Goal: Transaction & Acquisition: Purchase product/service

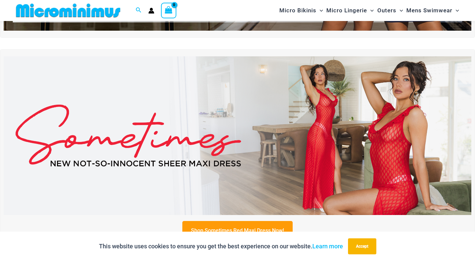
scroll to position [204, 0]
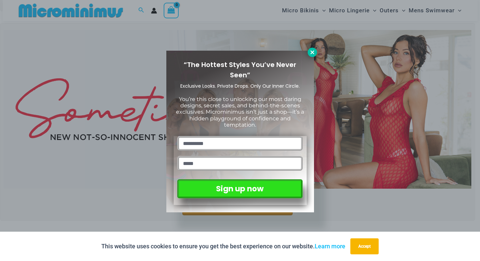
click at [313, 52] on icon at bounding box center [312, 52] width 6 height 6
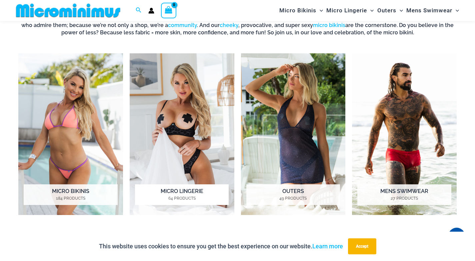
scroll to position [487, 0]
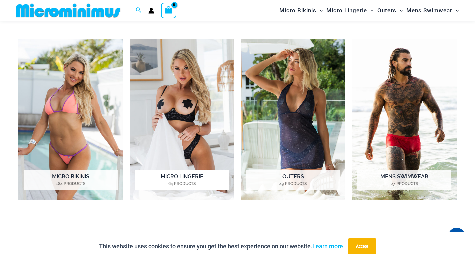
click at [176, 133] on img "Visit product category Micro Lingerie" at bounding box center [182, 120] width 105 height 162
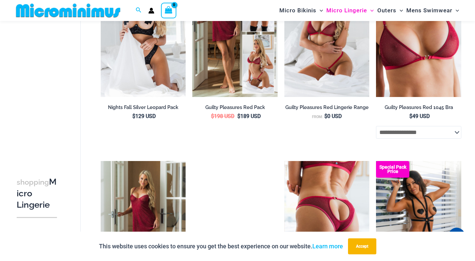
scroll to position [185, 0]
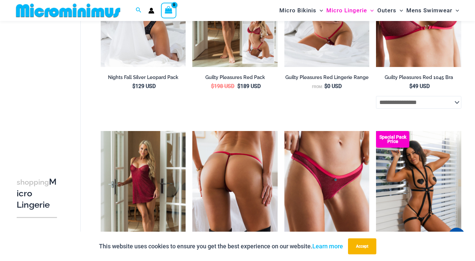
click at [230, 194] on img at bounding box center [234, 195] width 85 height 128
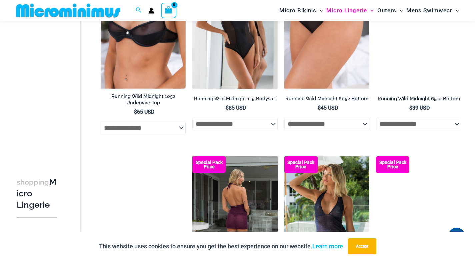
scroll to position [742, 0]
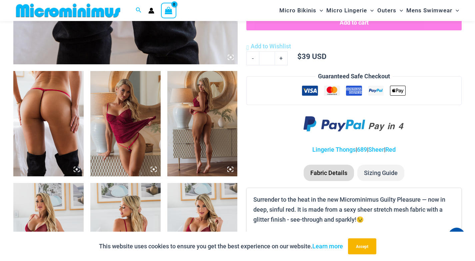
scroll to position [333, 0]
click at [65, 141] on img at bounding box center [48, 123] width 70 height 105
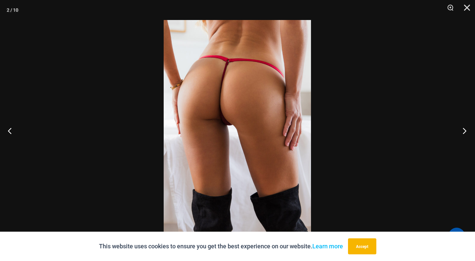
click at [464, 130] on button "Next" at bounding box center [462, 130] width 25 height 33
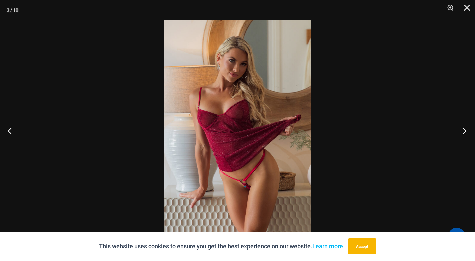
click at [464, 130] on button "Next" at bounding box center [462, 130] width 25 height 33
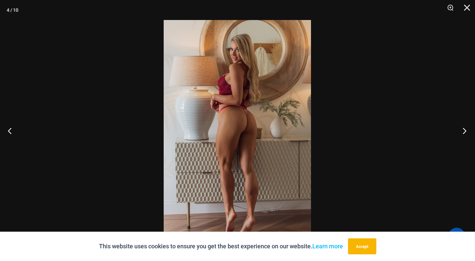
click at [464, 130] on button "Next" at bounding box center [462, 130] width 25 height 33
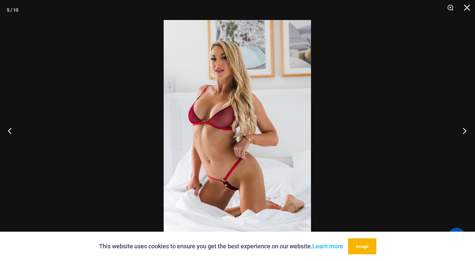
click at [464, 130] on button "Next" at bounding box center [462, 130] width 25 height 33
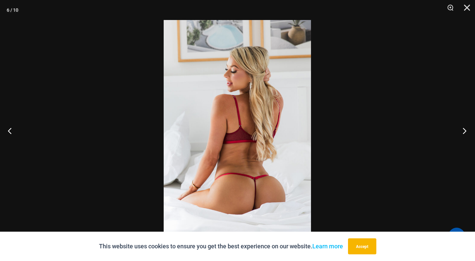
click at [464, 130] on button "Next" at bounding box center [462, 130] width 25 height 33
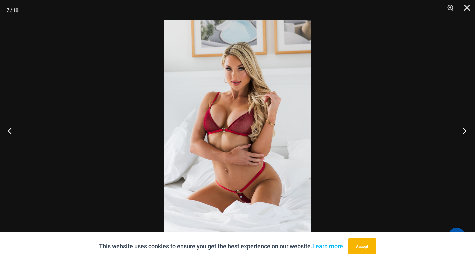
click at [464, 130] on button "Next" at bounding box center [462, 130] width 25 height 33
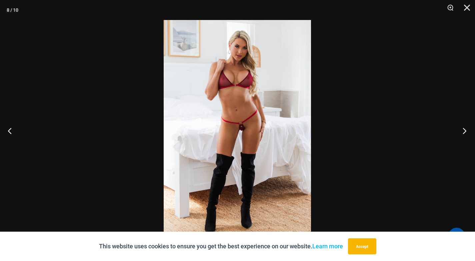
click at [464, 131] on button "Next" at bounding box center [462, 130] width 25 height 33
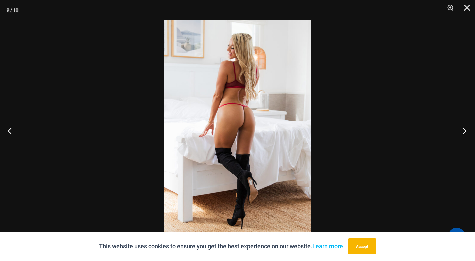
click at [464, 131] on button "Next" at bounding box center [462, 130] width 25 height 33
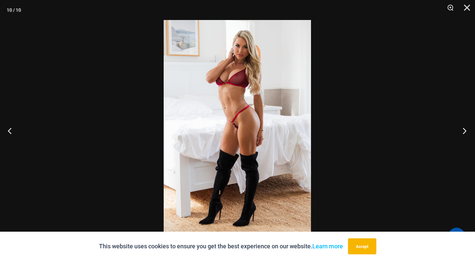
click at [464, 131] on button "Next" at bounding box center [462, 130] width 25 height 33
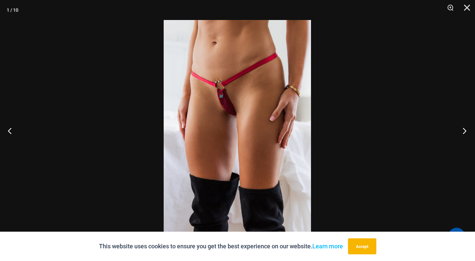
click at [464, 131] on button "Next" at bounding box center [462, 130] width 25 height 33
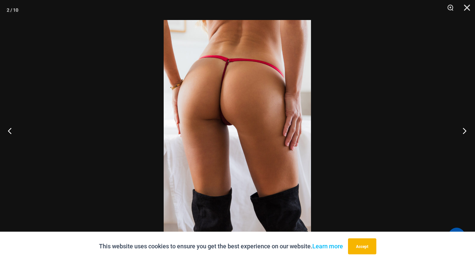
click at [464, 131] on button "Next" at bounding box center [462, 130] width 25 height 33
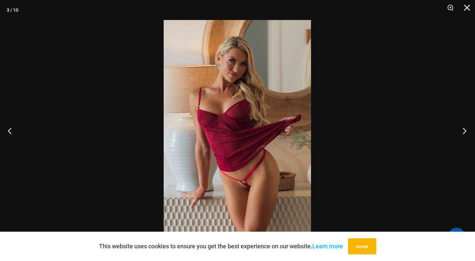
click at [464, 131] on button "Next" at bounding box center [462, 130] width 25 height 33
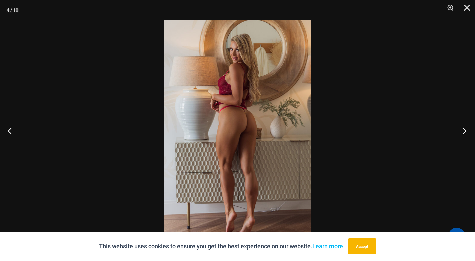
click at [464, 131] on button "Next" at bounding box center [462, 130] width 25 height 33
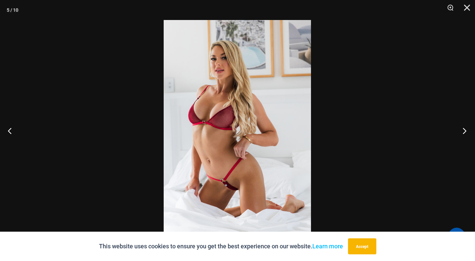
click at [464, 131] on button "Next" at bounding box center [462, 130] width 25 height 33
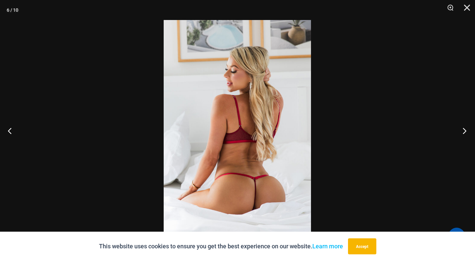
click at [464, 131] on button "Next" at bounding box center [462, 130] width 25 height 33
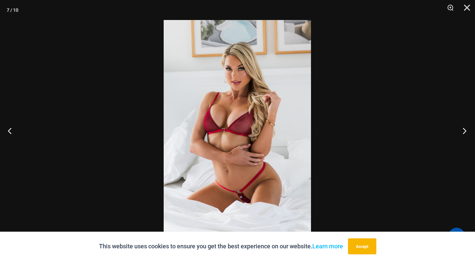
click at [464, 131] on button "Next" at bounding box center [462, 130] width 25 height 33
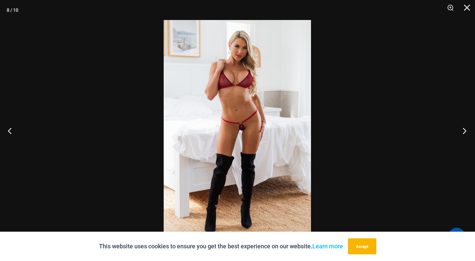
click at [464, 131] on button "Next" at bounding box center [462, 130] width 25 height 33
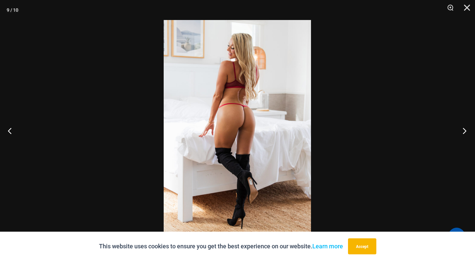
click at [464, 131] on button "Next" at bounding box center [462, 130] width 25 height 33
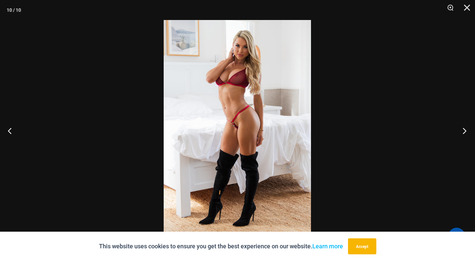
click at [464, 131] on button "Next" at bounding box center [462, 130] width 25 height 33
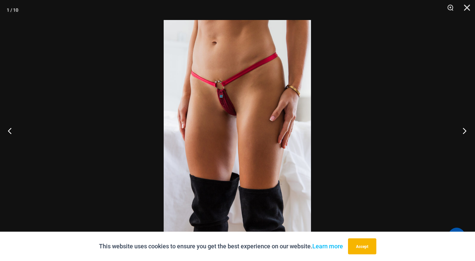
click at [464, 131] on button "Next" at bounding box center [462, 130] width 25 height 33
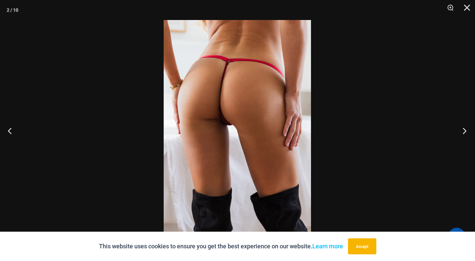
click at [464, 131] on button "Next" at bounding box center [462, 130] width 25 height 33
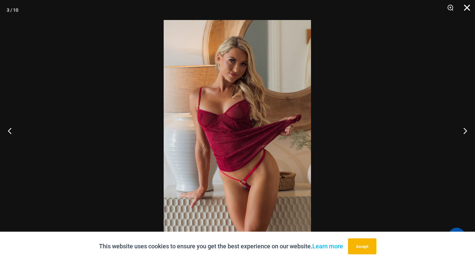
click at [467, 9] on button "Close" at bounding box center [464, 10] width 17 height 20
